Goal: Task Accomplishment & Management: Use online tool/utility

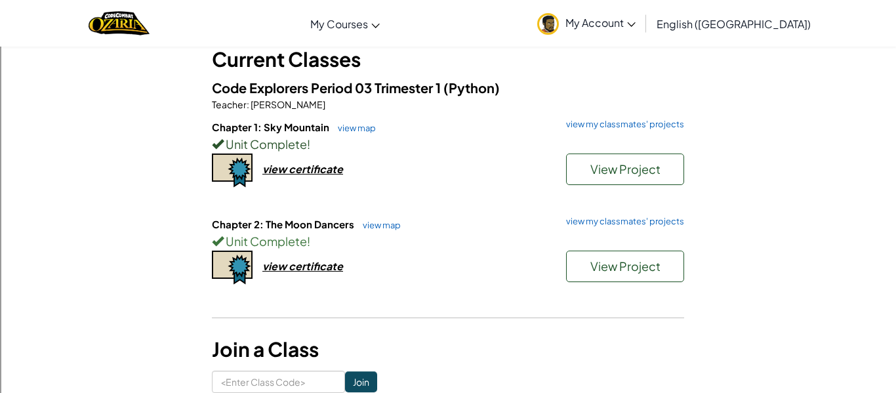
scroll to position [82, 0]
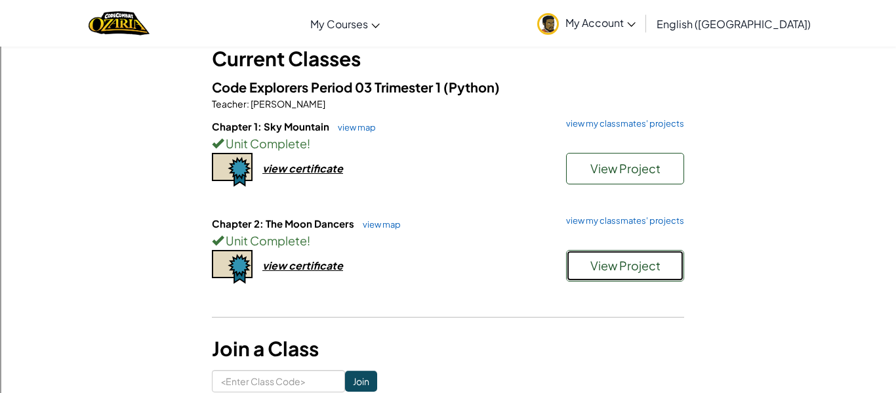
click at [618, 261] on span "View Project" at bounding box center [626, 265] width 70 height 15
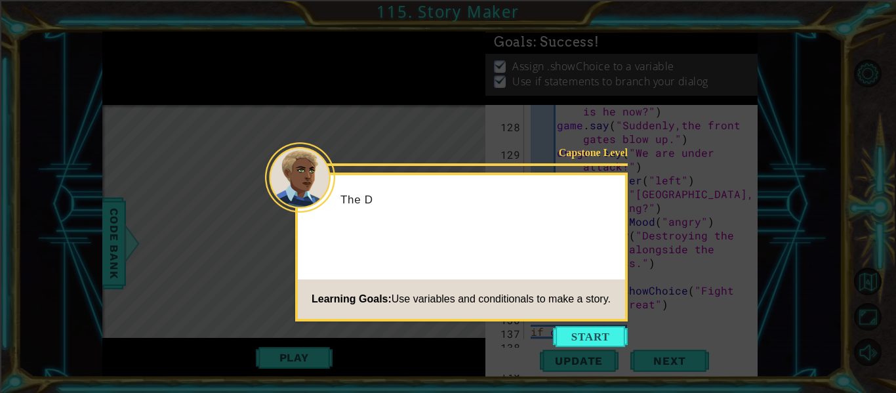
scroll to position [3252, 0]
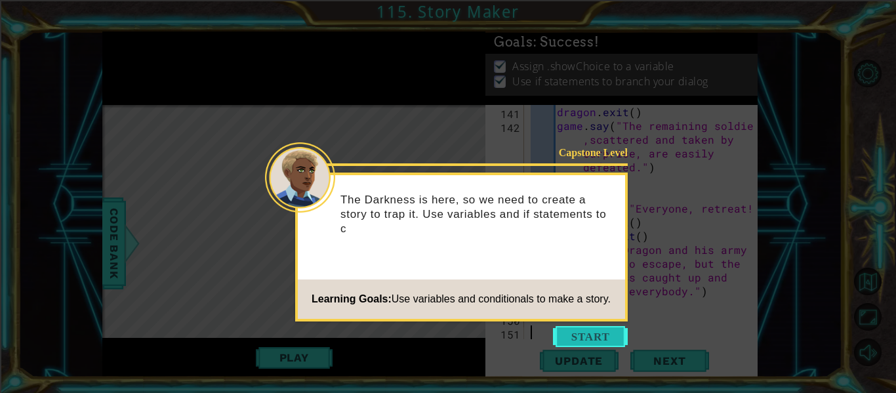
click at [592, 329] on button "Start" at bounding box center [590, 336] width 75 height 21
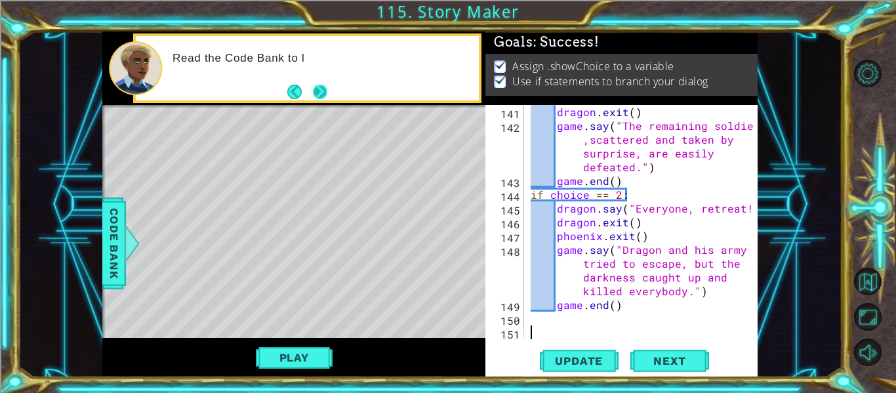
click at [316, 93] on button "Next" at bounding box center [320, 91] width 24 height 24
click at [580, 350] on button "Update" at bounding box center [579, 361] width 79 height 27
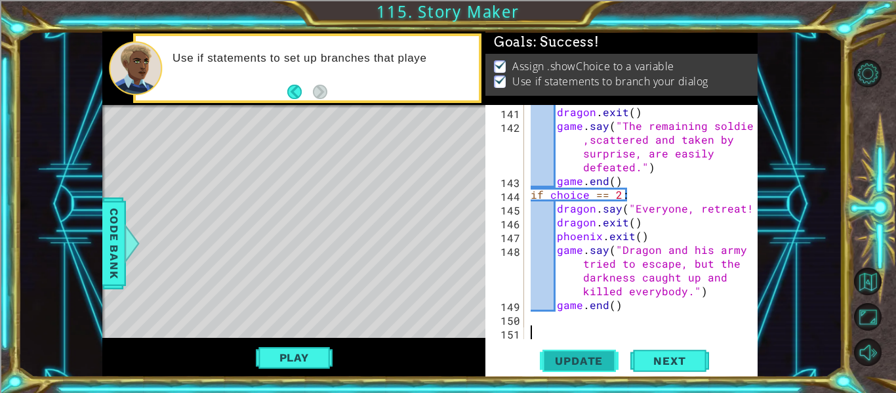
click at [580, 350] on button "Update" at bounding box center [579, 361] width 79 height 27
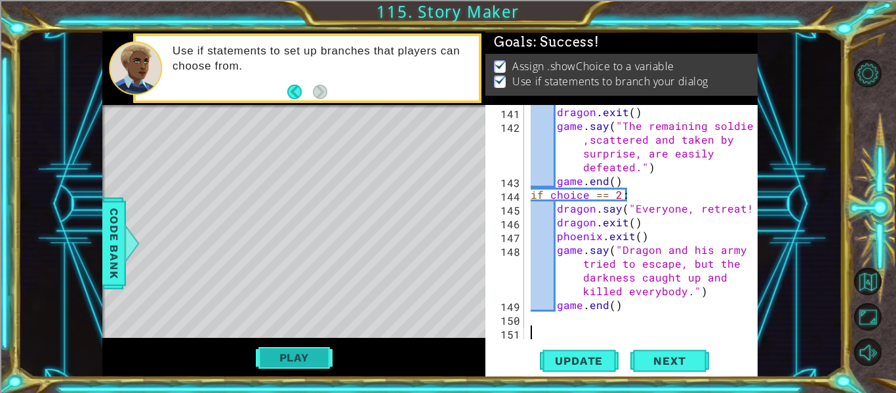
click at [305, 345] on button "Play" at bounding box center [294, 357] width 77 height 25
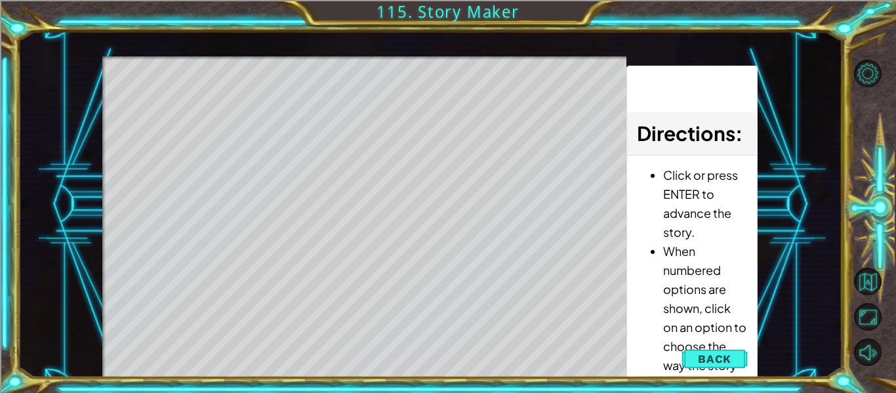
click at [413, 224] on div "Level Map" at bounding box center [405, 249] width 606 height 387
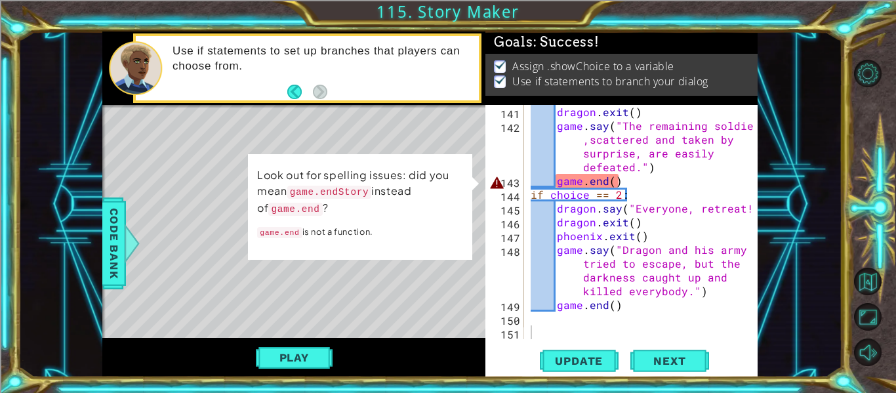
click at [606, 177] on div "dragon . exit ( ) game . say ( "The remaining soldiers ,scattered and taken by …" at bounding box center [645, 236] width 234 height 262
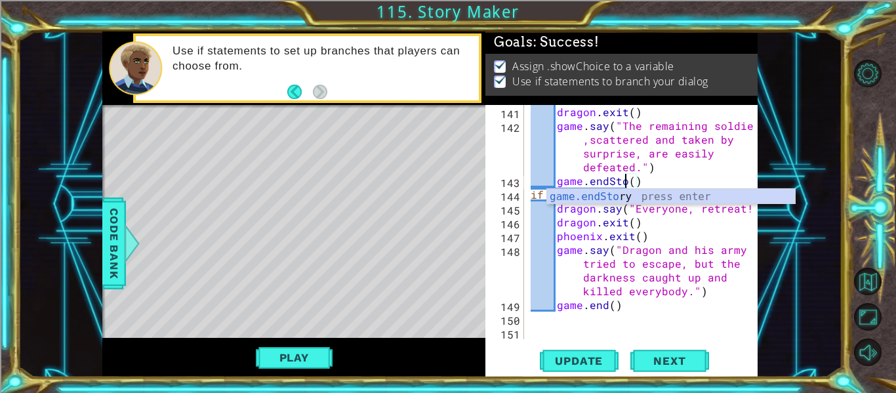
scroll to position [0, 7]
click at [599, 308] on div "dragon . exit ( ) game . say ( "The remaining soldiers ,scattered and taken by …" at bounding box center [645, 236] width 234 height 262
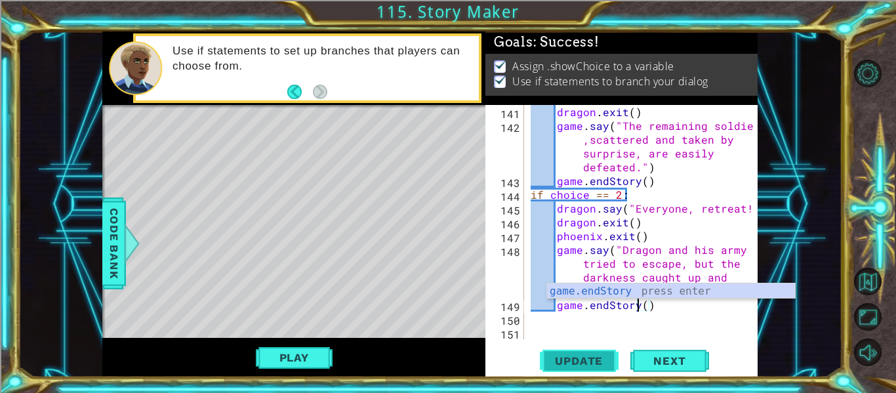
click at [587, 371] on button "Update" at bounding box center [579, 361] width 79 height 27
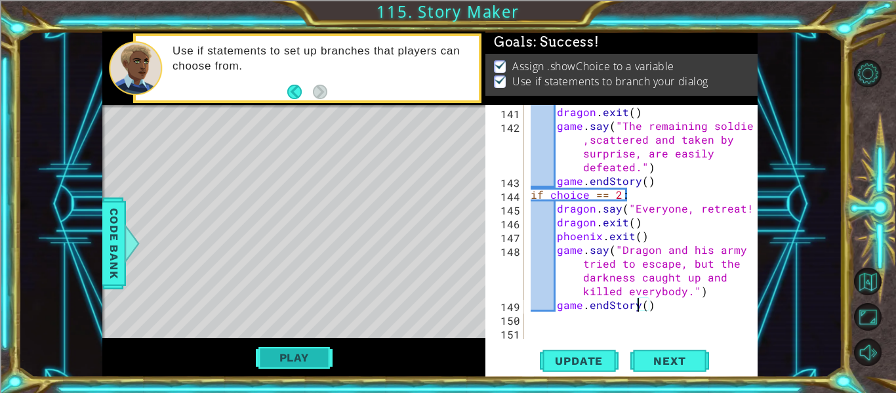
click at [259, 353] on button "Play" at bounding box center [294, 357] width 77 height 25
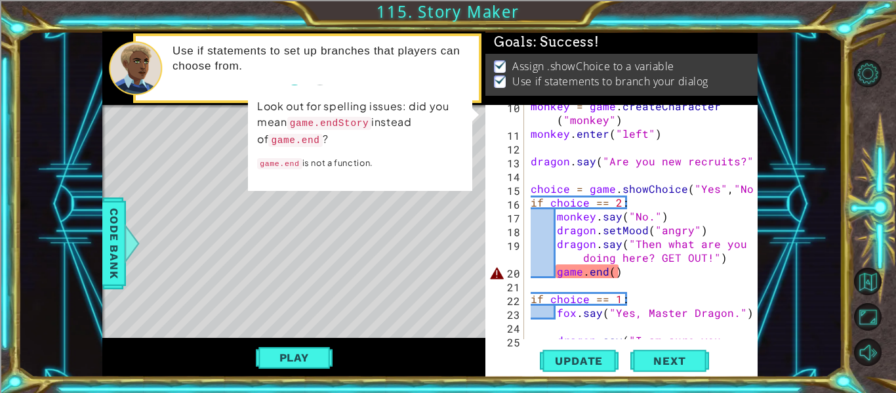
scroll to position [144, 0]
click at [606, 272] on div "monkey = game . createCharacter ( "monkey" ) monkey . enter ( "left" ) dragon .…" at bounding box center [645, 249] width 234 height 303
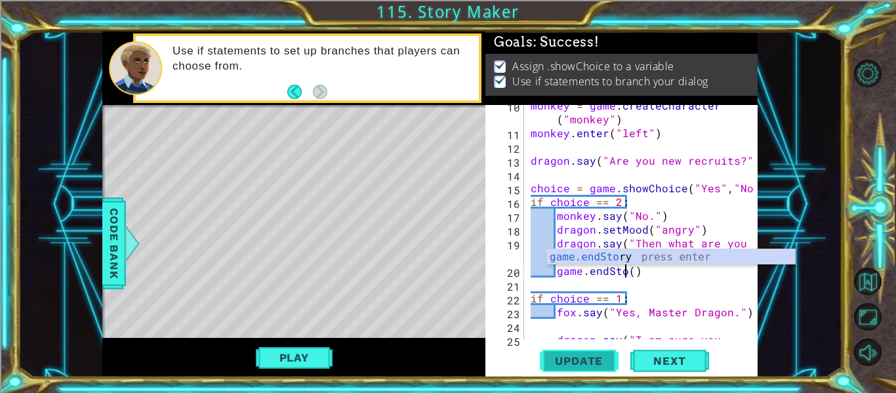
scroll to position [0, 7]
click at [561, 368] on button "Update" at bounding box center [579, 361] width 79 height 27
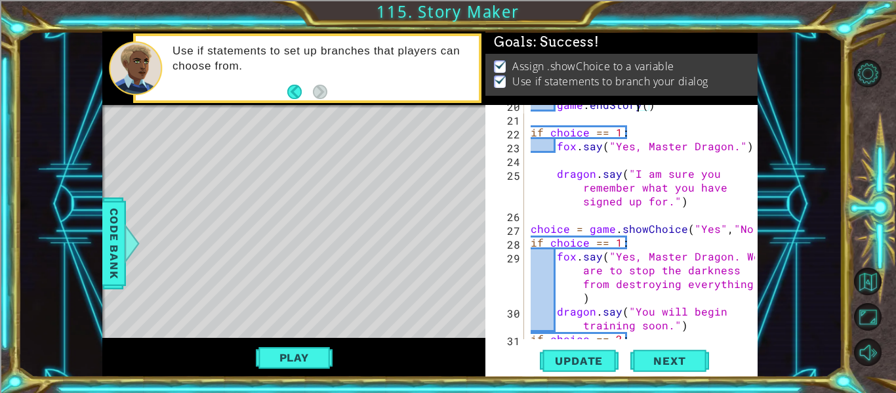
scroll to position [313, 0]
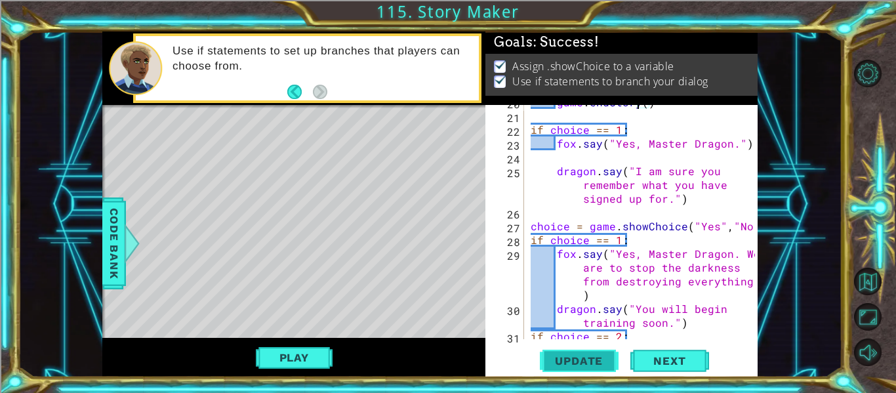
click at [582, 352] on button "Update" at bounding box center [579, 361] width 79 height 27
click at [312, 354] on button "Play" at bounding box center [294, 357] width 77 height 25
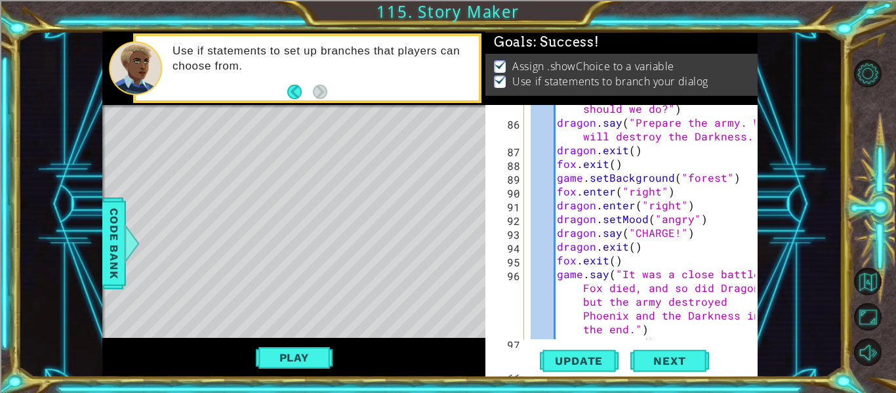
scroll to position [2010, 0]
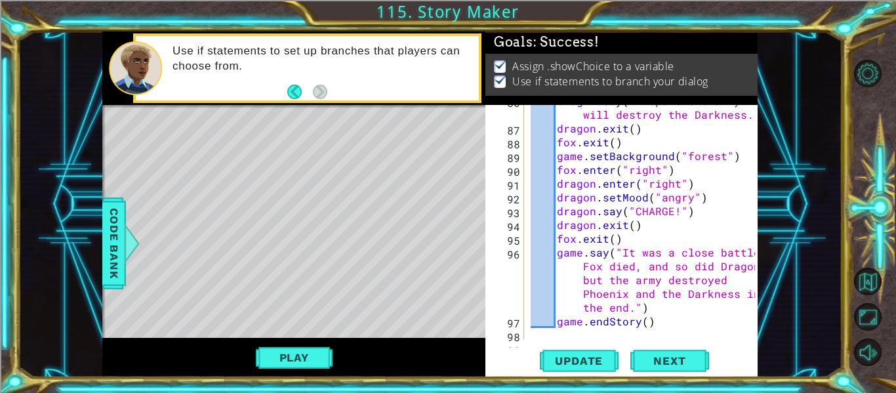
click at [644, 266] on div "dragon . say ( "Prepare the army. We will destroy the Darkness." ) dragon . exi…" at bounding box center [645, 232] width 234 height 276
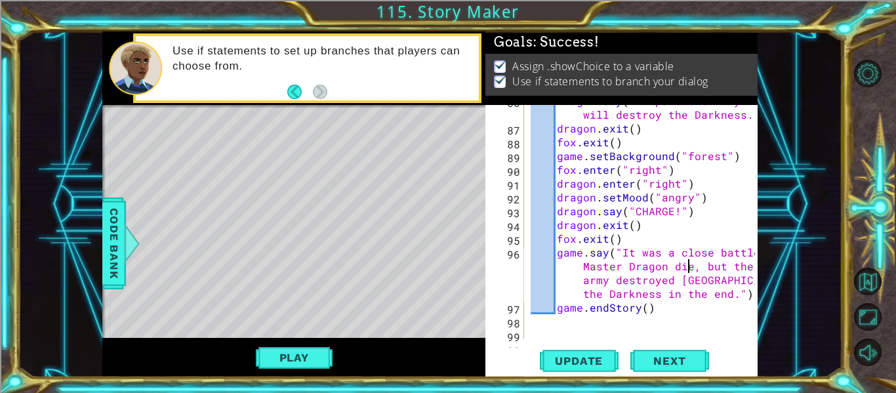
scroll to position [0, 22]
click at [576, 353] on button "Update" at bounding box center [579, 361] width 79 height 27
click at [315, 352] on button "Play" at bounding box center [294, 357] width 77 height 25
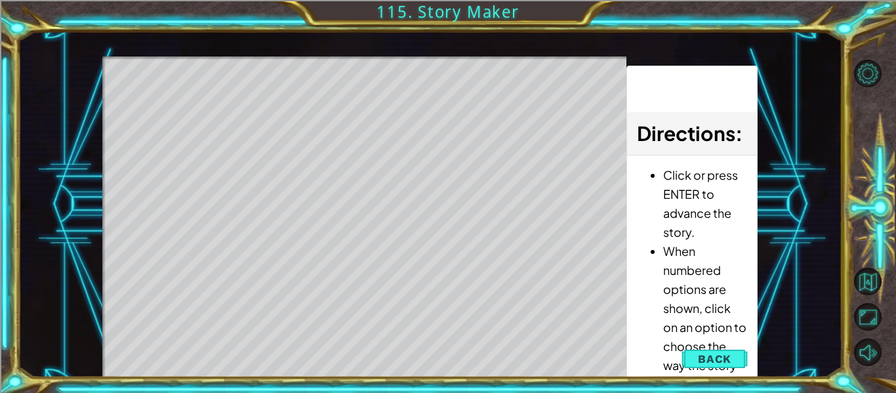
click at [389, 91] on div "Level Map" at bounding box center [405, 249] width 606 height 387
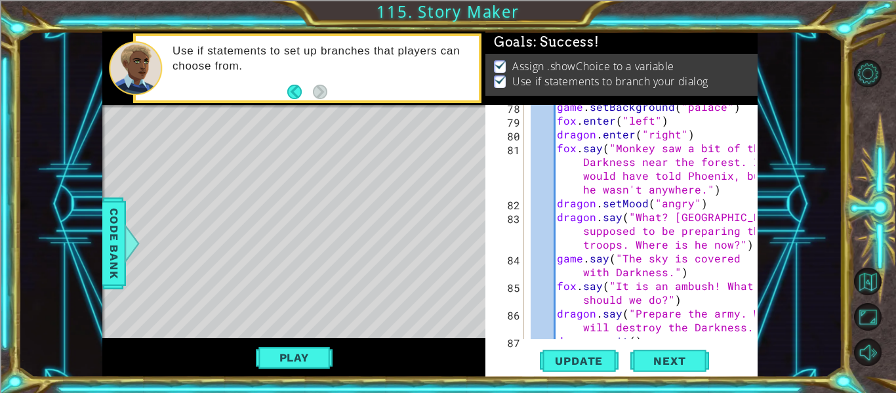
scroll to position [1799, 0]
click at [687, 295] on div "game . setBackground ( "palace" ) fox . enter ( "left" ) dragon . enter ( "righ…" at bounding box center [645, 229] width 234 height 262
type textarea "fox.say("It is an ambush! What should we do?")"
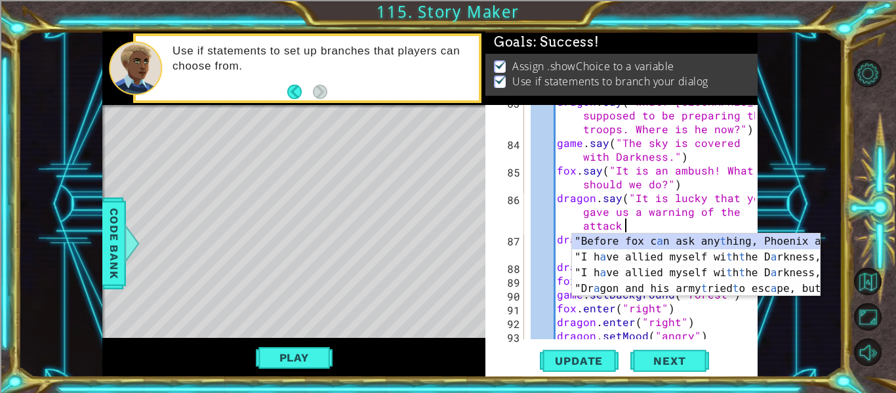
scroll to position [0, 26]
click at [683, 199] on div "dragon . say ( "What? Phoenix was supposed to be preparing the troops. Where is…" at bounding box center [645, 239] width 234 height 289
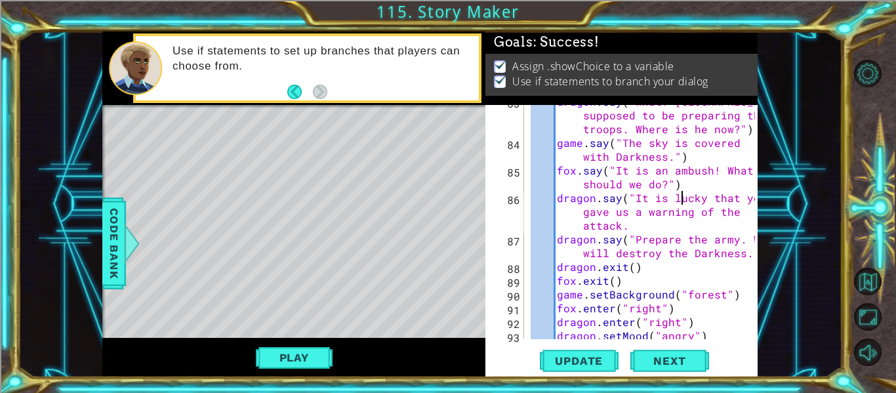
click at [631, 240] on div "dragon . say ( "What? Phoenix was supposed to be preparing the troops. Where is…" at bounding box center [645, 239] width 234 height 289
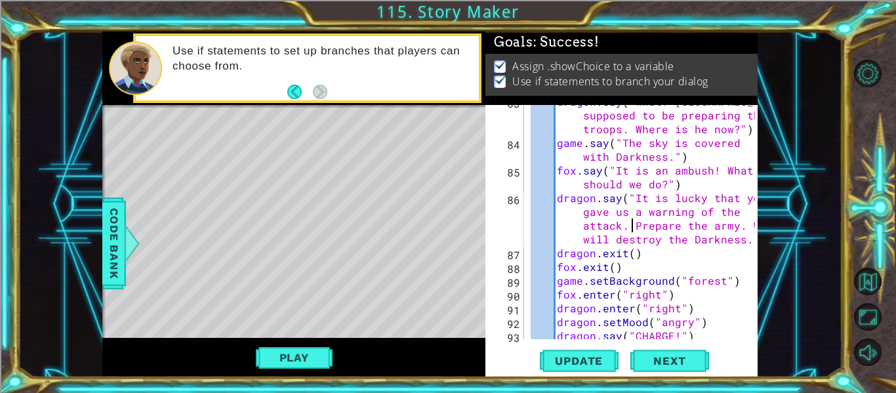
click at [738, 241] on div "dragon . say ( "What? Phoenix was supposed to be preparing the troops. Where is…" at bounding box center [645, 239] width 234 height 289
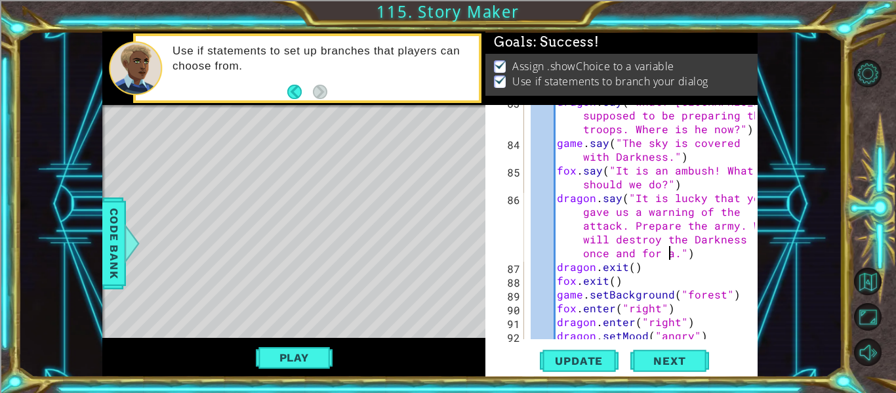
scroll to position [0, 53]
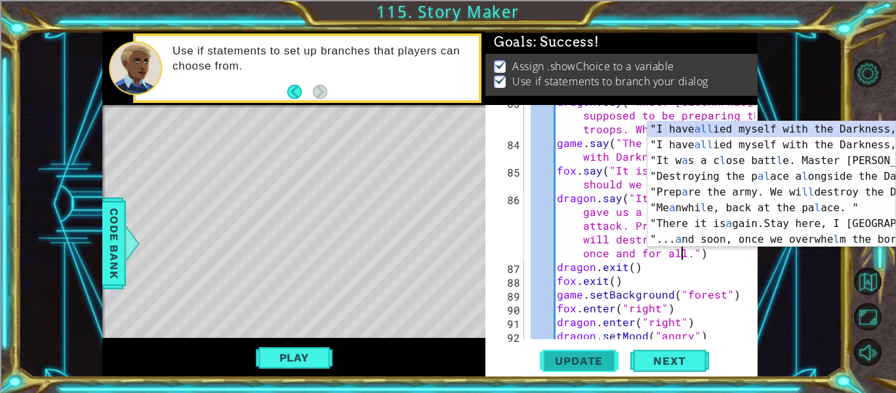
click at [597, 348] on button "Update" at bounding box center [579, 361] width 79 height 27
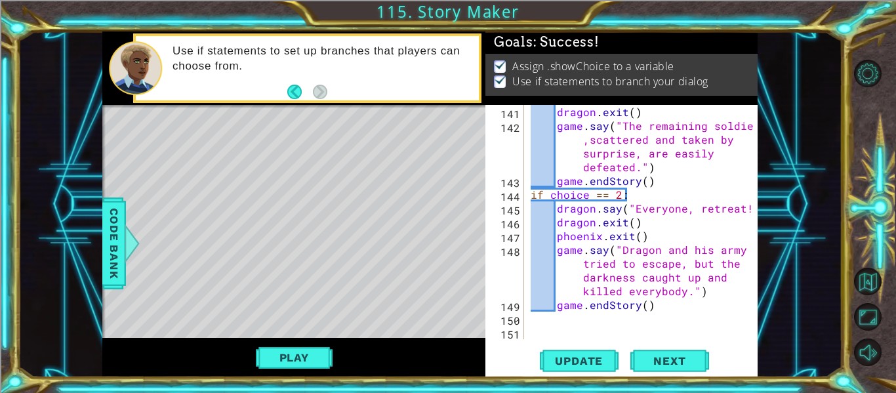
scroll to position [3280, 0]
click at [692, 291] on div "dragon . exit ( ) game . say ( "The remaining soldiers ,scattered and taken by …" at bounding box center [645, 236] width 234 height 262
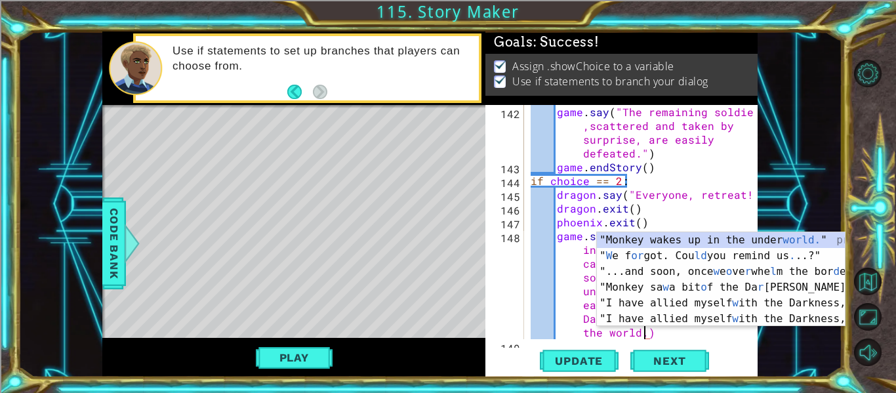
scroll to position [0, 77]
click at [566, 367] on span "Update" at bounding box center [579, 360] width 74 height 13
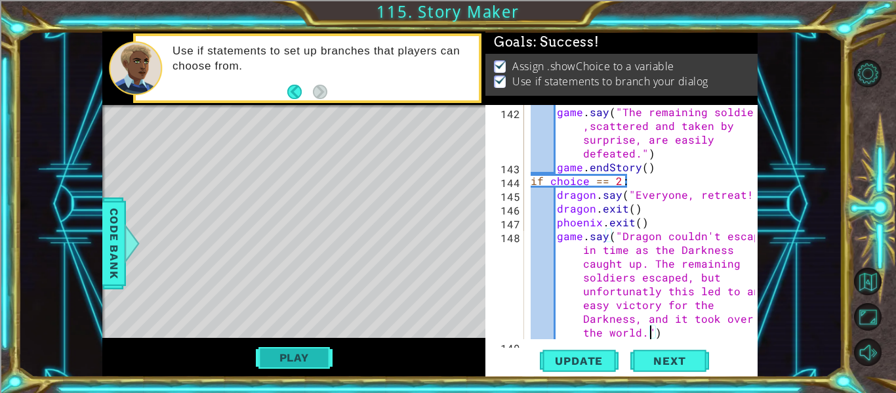
click at [272, 355] on button "Play" at bounding box center [294, 357] width 77 height 25
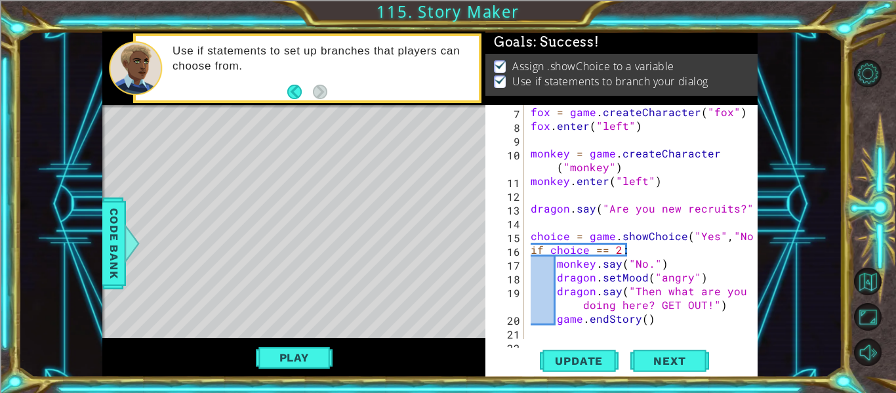
scroll to position [98, 0]
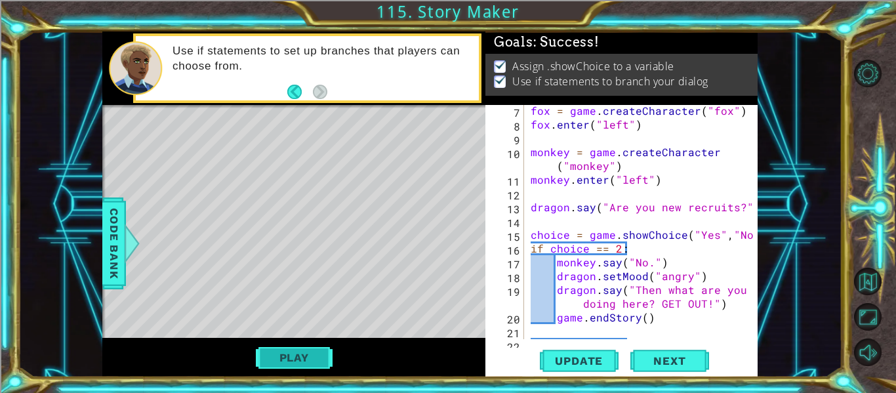
click at [282, 361] on button "Play" at bounding box center [294, 357] width 77 height 25
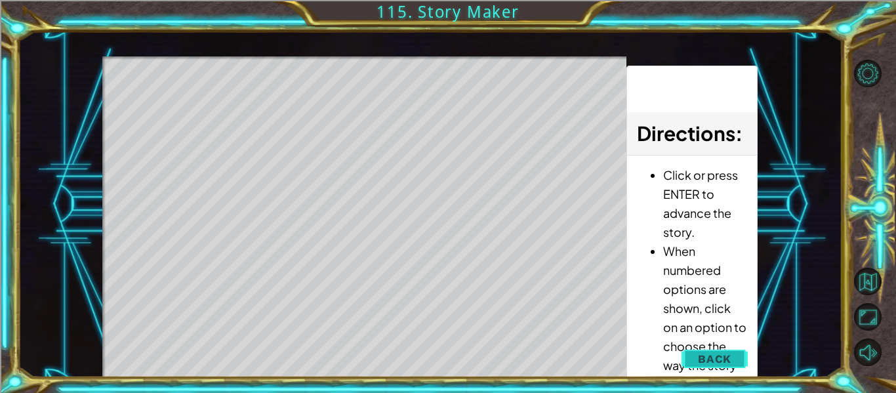
click at [700, 357] on span "Back" at bounding box center [714, 358] width 33 height 13
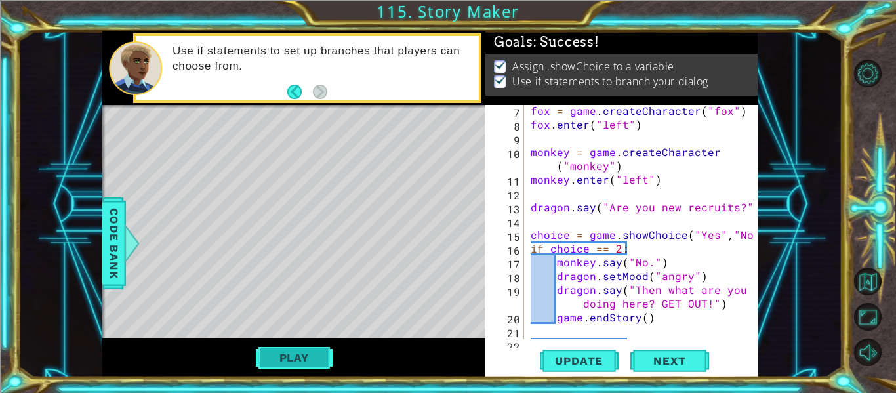
click at [287, 360] on button "Play" at bounding box center [294, 357] width 77 height 25
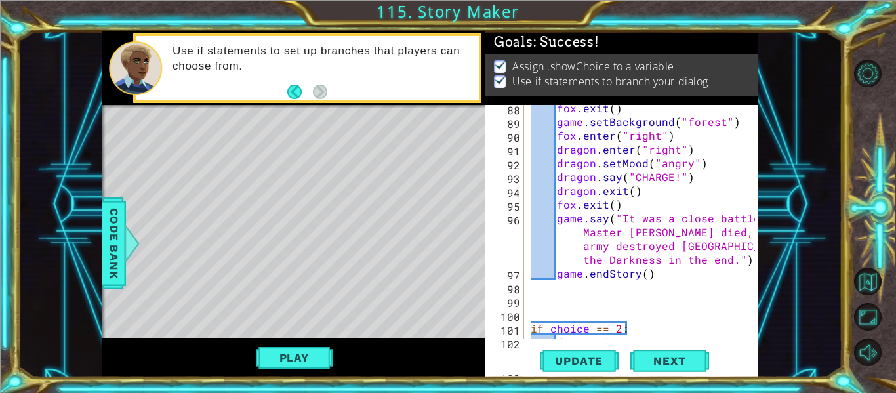
scroll to position [2086, 0]
click at [652, 176] on div "fox . exit ( ) game . setBackground ( "forest" ) fox . enter ( "right" ) dragon…" at bounding box center [645, 239] width 234 height 276
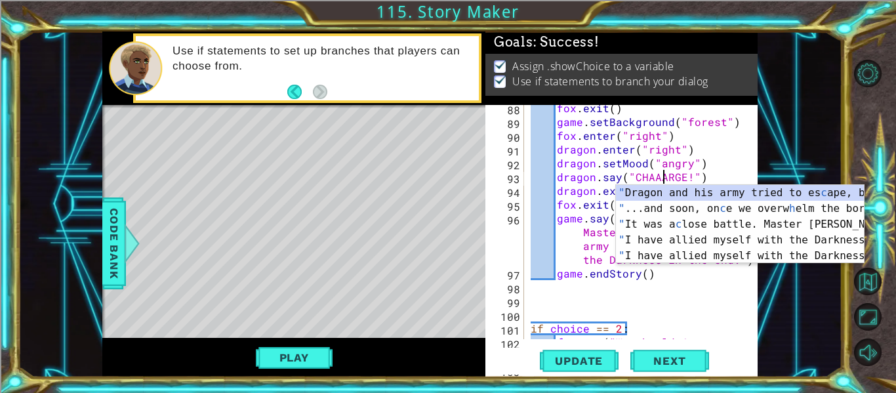
click at [703, 176] on div "fox . exit ( ) game . setBackground ( "forest" ) fox . enter ( "right" ) dragon…" at bounding box center [645, 239] width 234 height 276
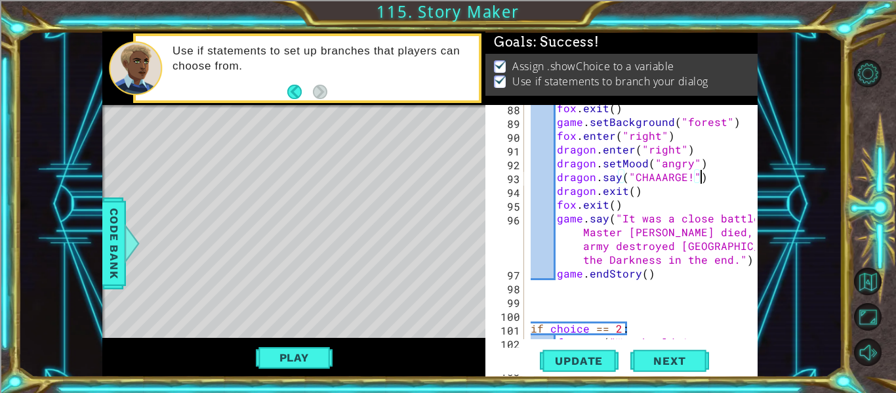
click at [733, 232] on div "fox . exit ( ) game . setBackground ( "forest" ) fox . enter ( "right" ) dragon…" at bounding box center [645, 239] width 234 height 276
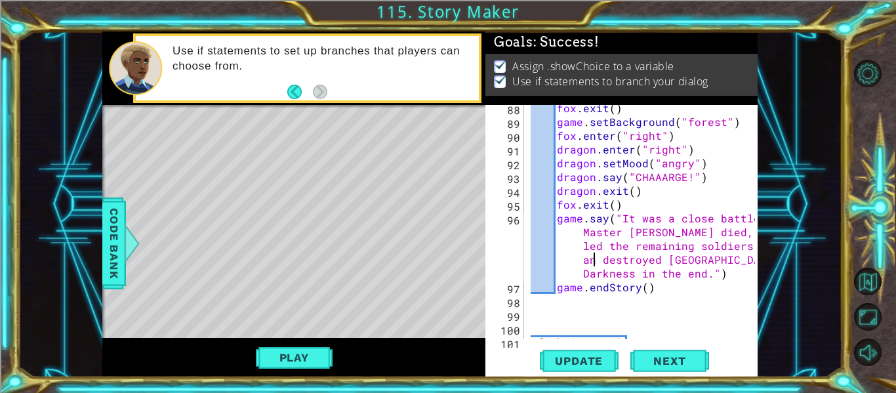
scroll to position [0, 38]
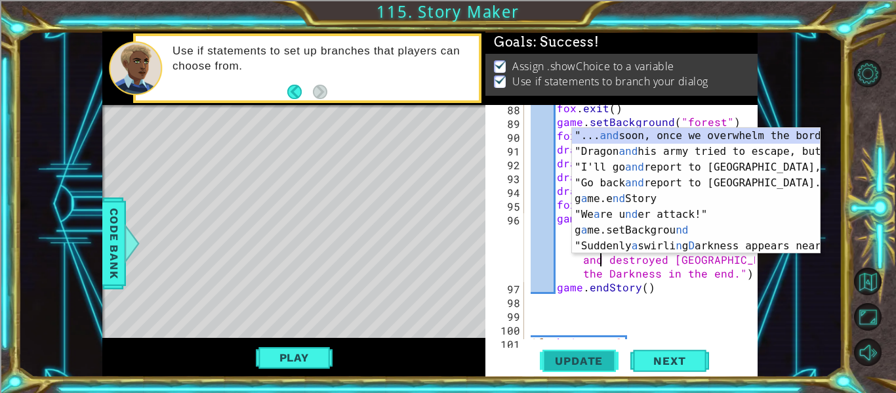
click at [556, 362] on span "Update" at bounding box center [579, 360] width 74 height 13
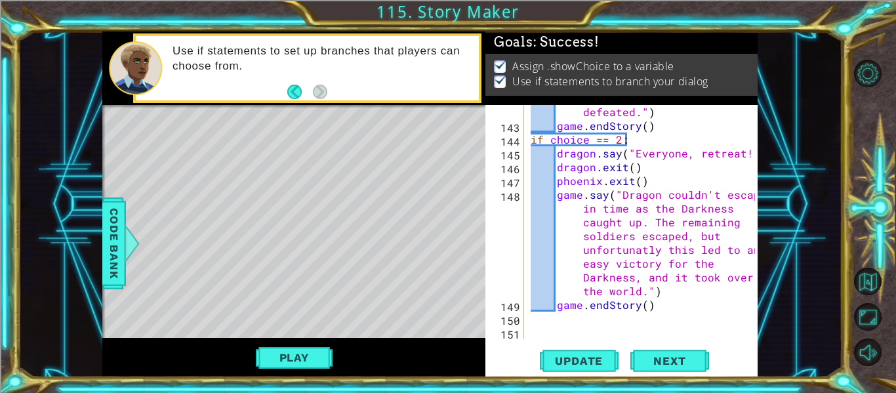
scroll to position [3349, 0]
click at [259, 357] on button "Play" at bounding box center [294, 357] width 77 height 25
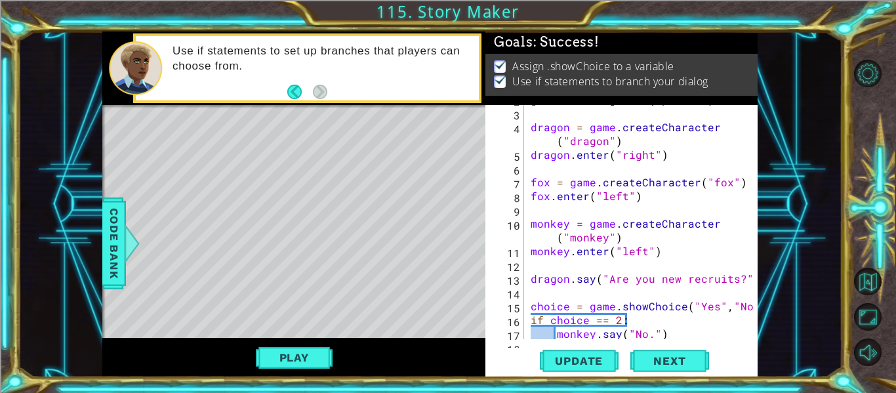
scroll to position [31, 0]
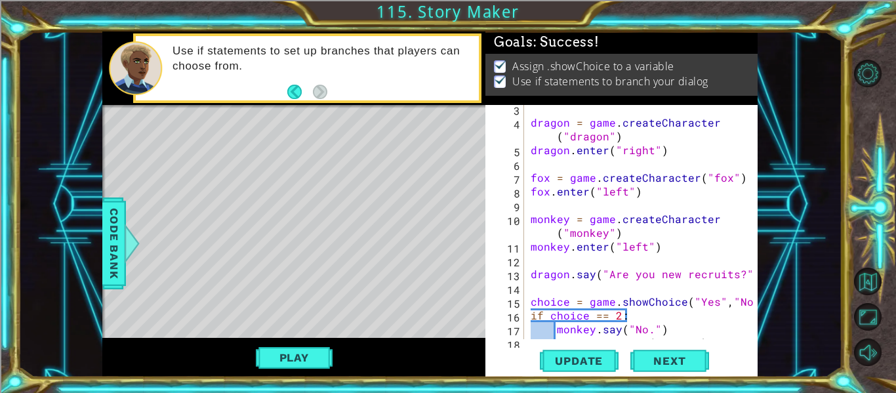
click at [534, 275] on div "dragon = game . createCharacter ( "dragon" ) dragon . enter ( "right" ) fox = g…" at bounding box center [645, 233] width 234 height 262
type textarea "dragon.say("Are you new recruits?")"
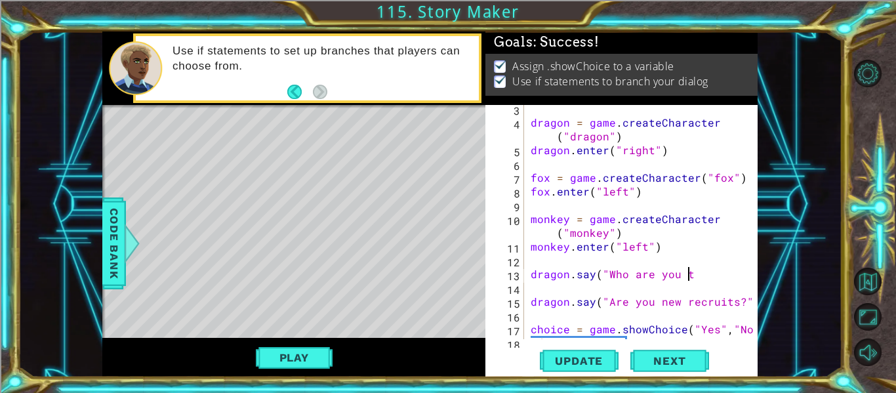
scroll to position [0, 10]
type textarea "dragon.say("Who are you two?")"
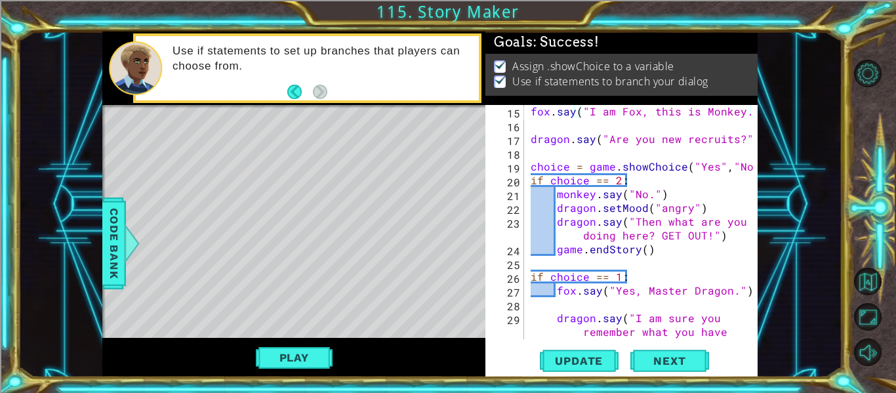
scroll to position [221, 0]
click at [577, 368] on button "Update" at bounding box center [579, 361] width 79 height 27
click at [301, 356] on button "Play" at bounding box center [294, 357] width 77 height 25
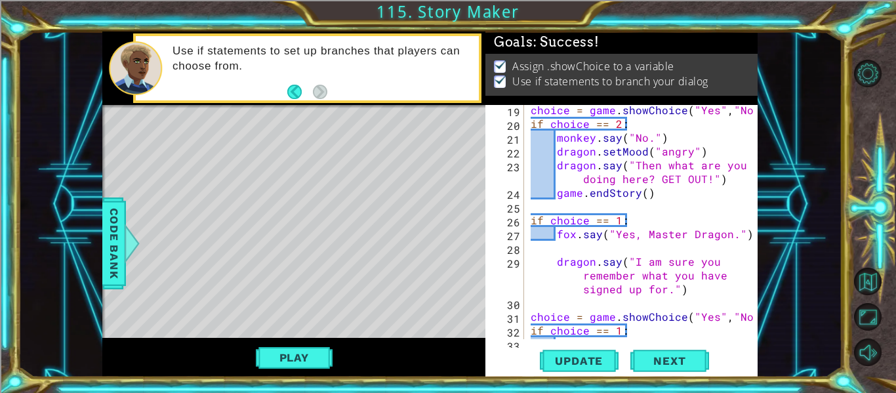
scroll to position [278, 0]
click at [559, 194] on div "choice = game . showChoice ( "Yes" , "No" ) if choice == 2 : monkey . say ( "No…" at bounding box center [645, 254] width 234 height 303
type textarea "game.endStory()"
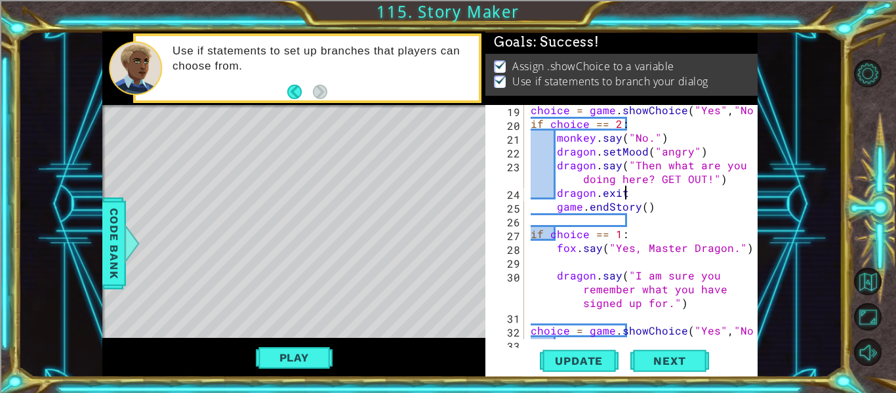
scroll to position [0, 6]
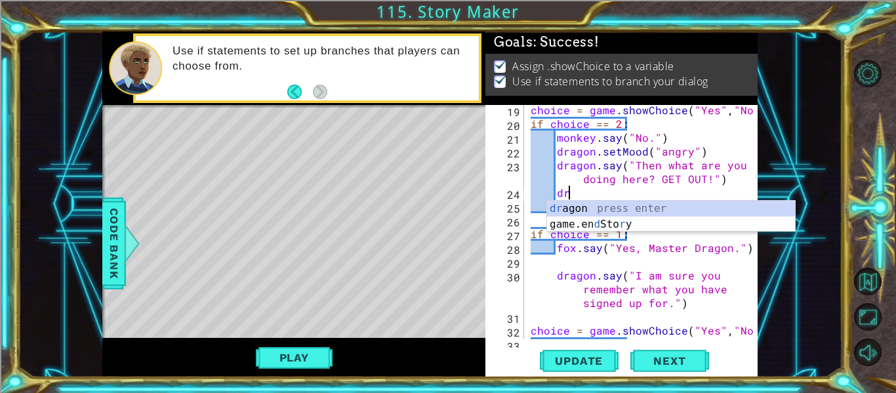
type textarea "d"
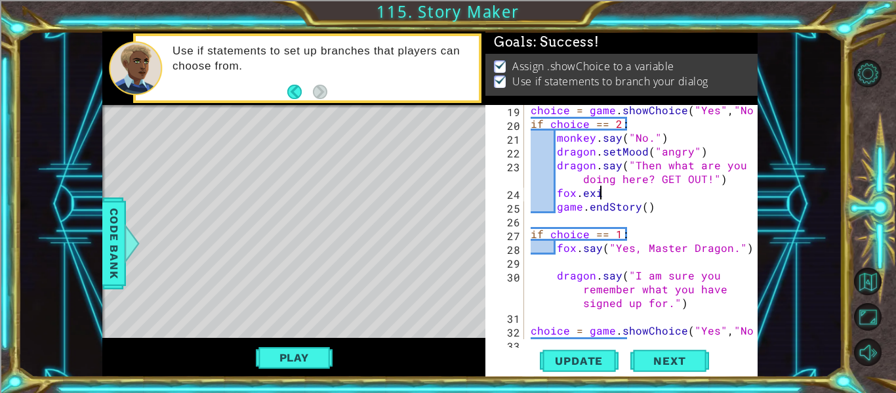
scroll to position [0, 4]
type textarea "fox.exit()"
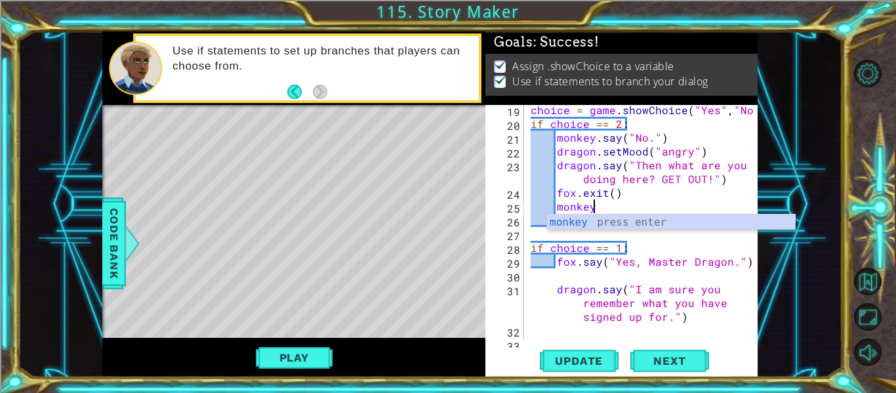
scroll to position [0, 3]
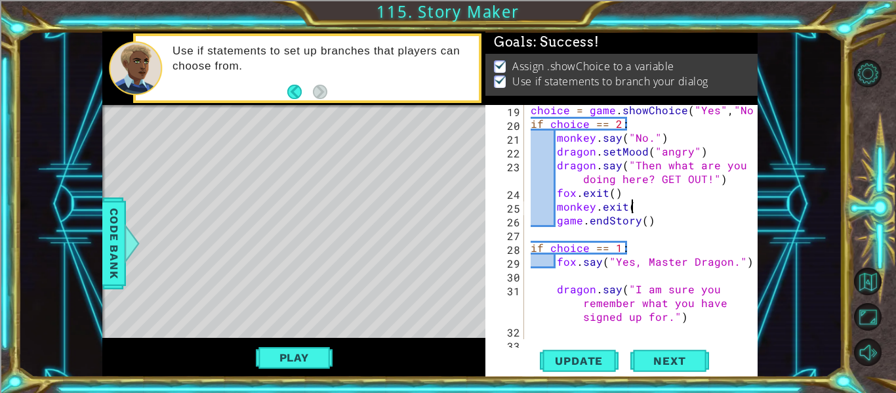
type textarea "monkey.exit()"
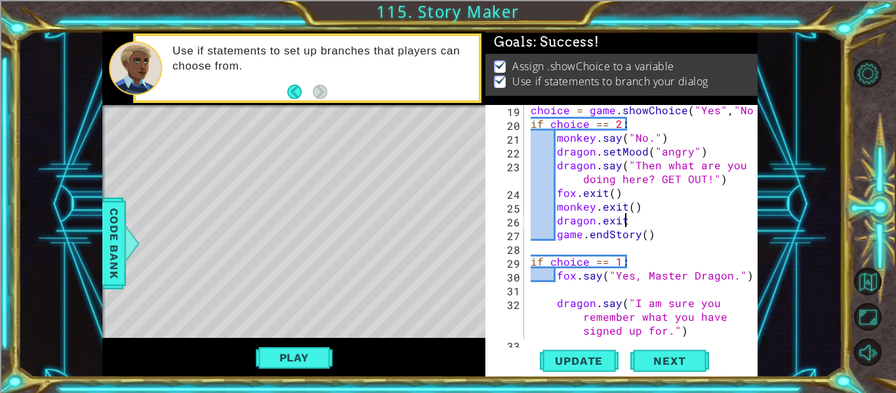
scroll to position [0, 6]
click at [597, 362] on span "Update" at bounding box center [579, 360] width 74 height 13
click at [556, 221] on div "choice = game . showChoice ( "Yes" , "No" ) if choice == 2 : monkey . say ( "No…" at bounding box center [645, 234] width 234 height 262
type textarea "dragon.exit()"
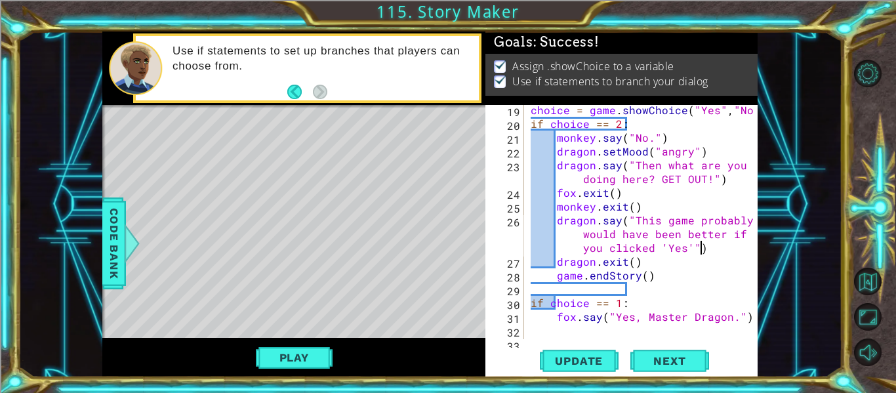
scroll to position [0, 31]
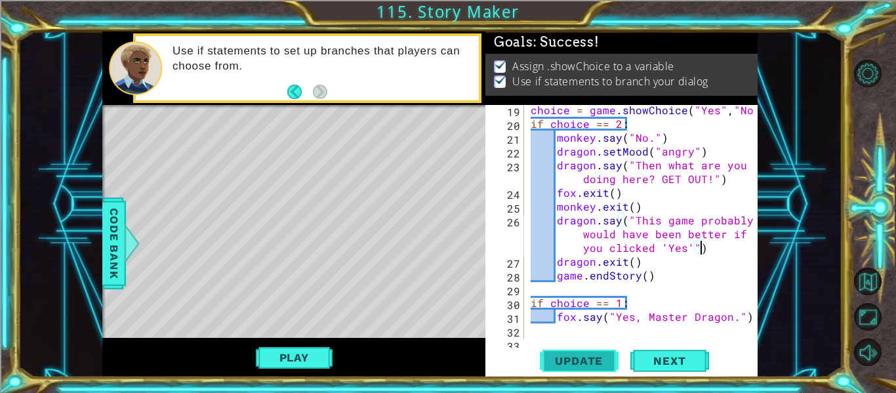
click at [591, 365] on span "Update" at bounding box center [579, 360] width 74 height 13
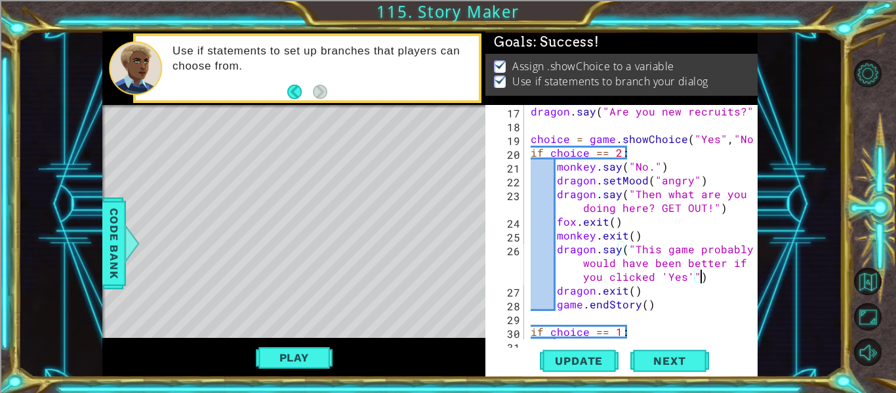
scroll to position [255, 0]
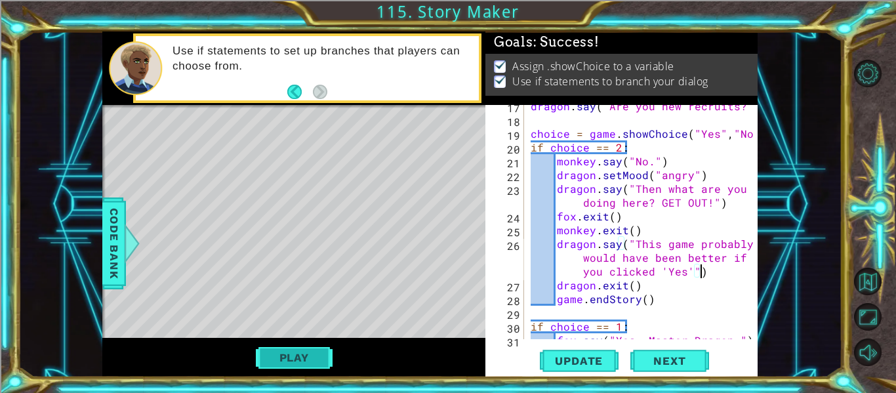
click at [272, 362] on button "Play" at bounding box center [294, 357] width 77 height 25
click at [267, 350] on button "Play" at bounding box center [294, 357] width 77 height 25
click at [305, 361] on button "Play" at bounding box center [294, 357] width 77 height 25
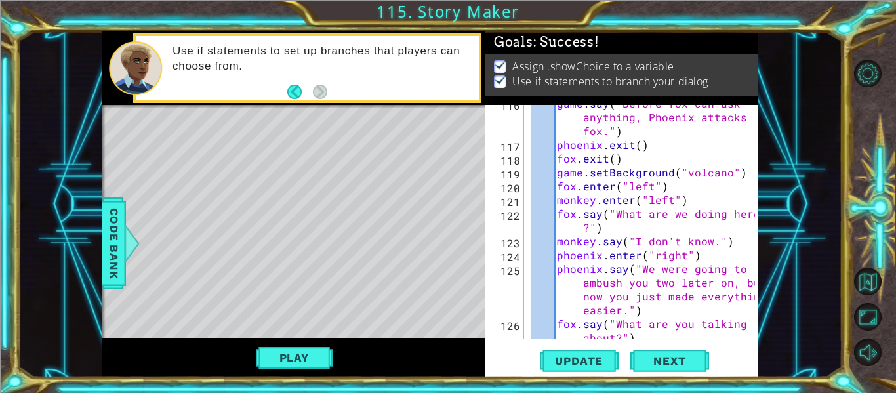
scroll to position [2644, 0]
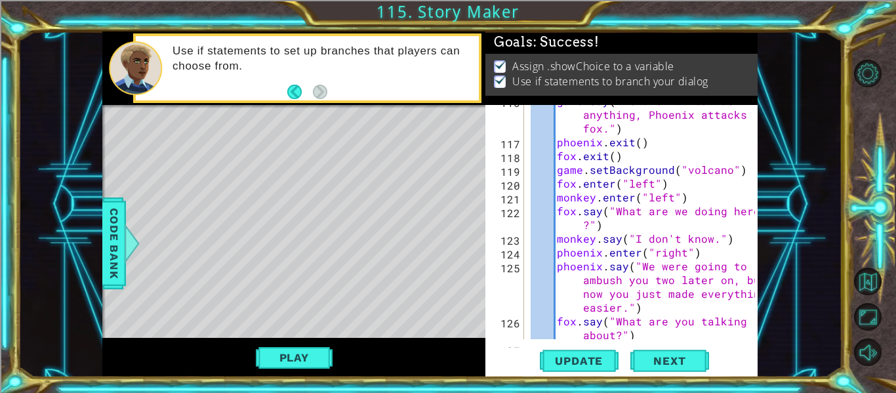
click at [682, 197] on div "game . say ( "Before fox can ask anything, Phoenix attacks fox." ) phoenix . ex…" at bounding box center [645, 245] width 234 height 303
type textarea "monkey.enter("left")"
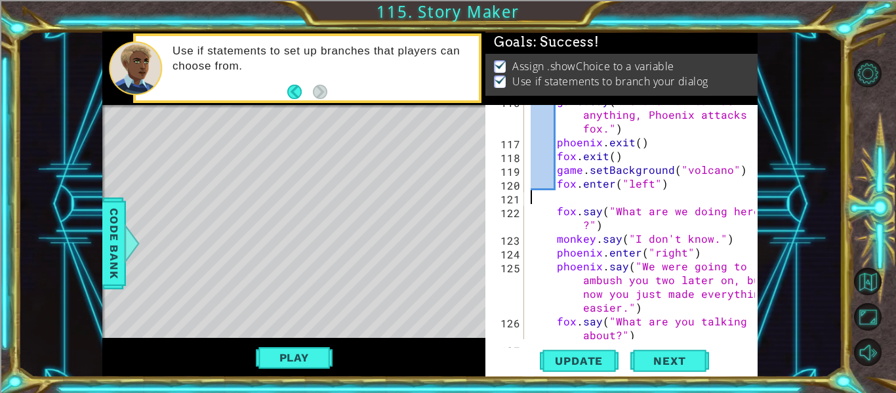
scroll to position [0, 0]
type textarea "fox.enter("left")"
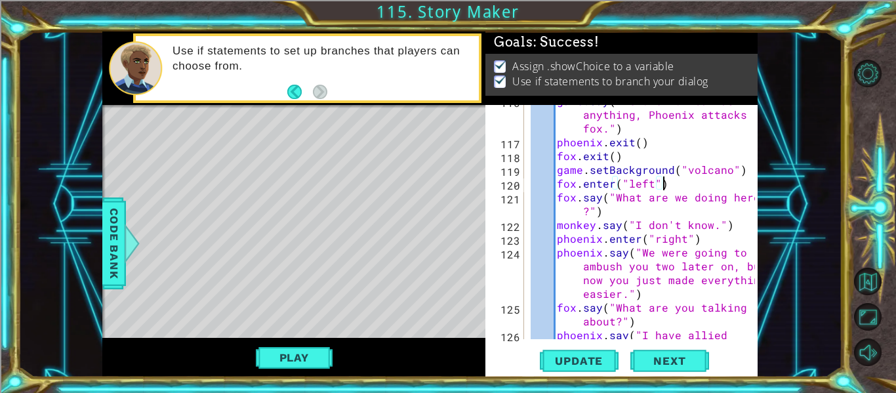
click at [558, 182] on div "game . say ( "Before fox can ask anything, Phoenix attacks fox." ) phoenix . ex…" at bounding box center [645, 280] width 234 height 372
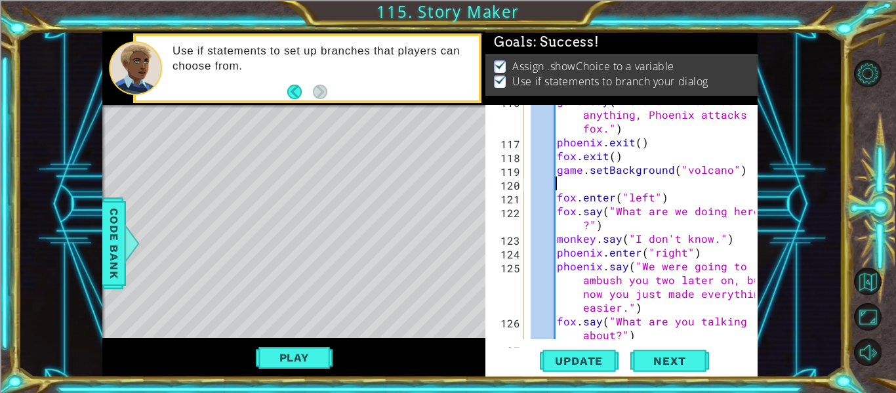
paste textarea "monkey.enter("left")"
type textarea "monkey.enter("left")"
click at [587, 350] on button "Update" at bounding box center [579, 361] width 79 height 27
click at [291, 360] on button "Play" at bounding box center [294, 357] width 77 height 25
